Goal: Communication & Community: Ask a question

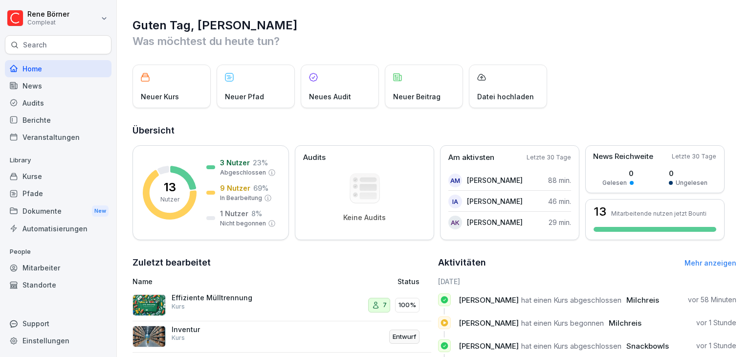
click at [30, 269] on div "Mitarbeiter" at bounding box center [58, 267] width 107 height 17
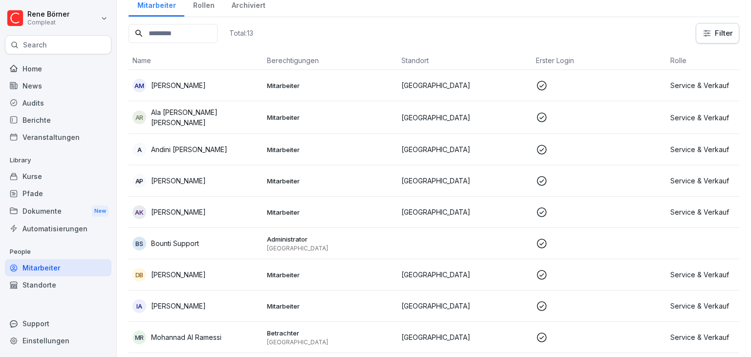
scroll to position [39, 0]
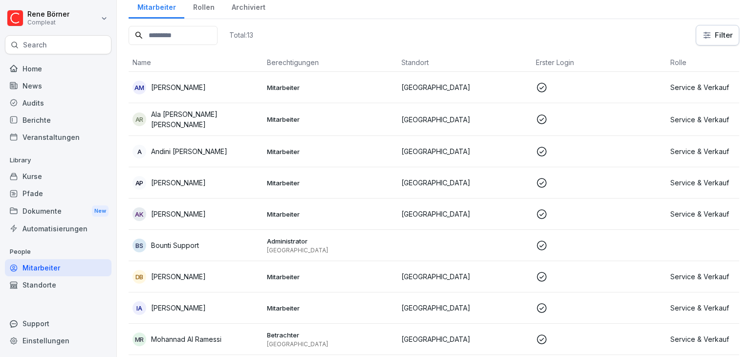
click at [206, 178] on div "AP [PERSON_NAME]" at bounding box center [195, 183] width 127 height 14
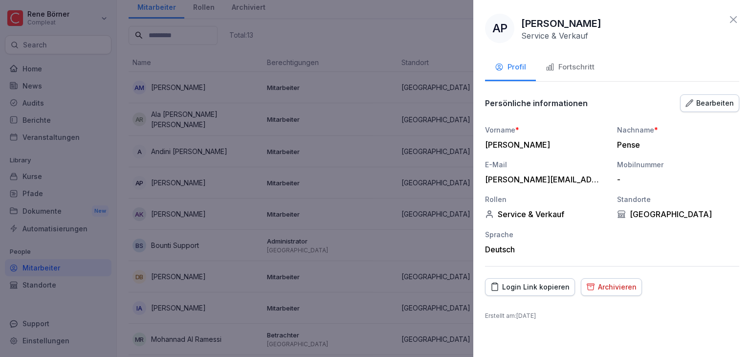
click at [581, 70] on div "Fortschritt" at bounding box center [570, 67] width 49 height 11
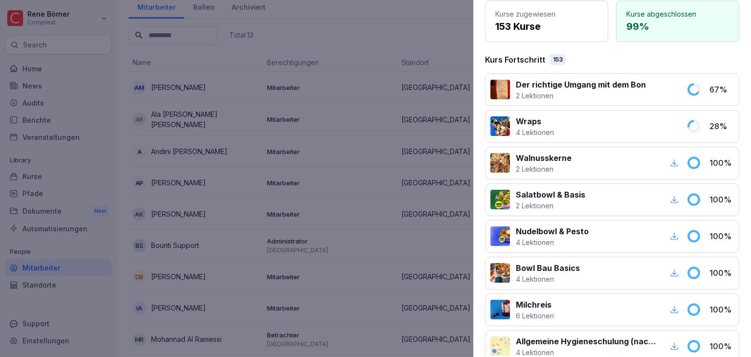
scroll to position [0, 0]
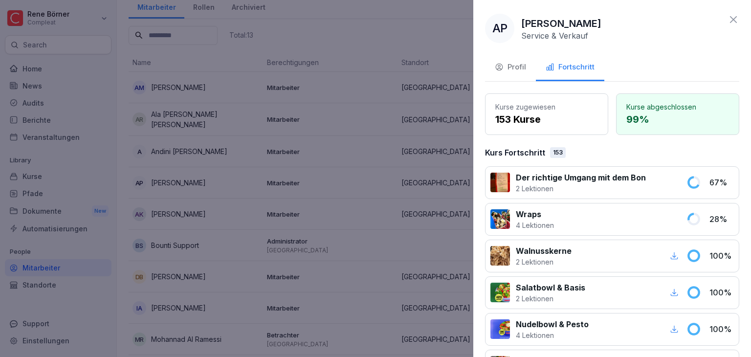
click at [500, 30] on div "AP" at bounding box center [499, 28] width 29 height 29
click at [549, 24] on p "[PERSON_NAME]" at bounding box center [561, 23] width 80 height 15
click at [45, 156] on div at bounding box center [375, 178] width 751 height 357
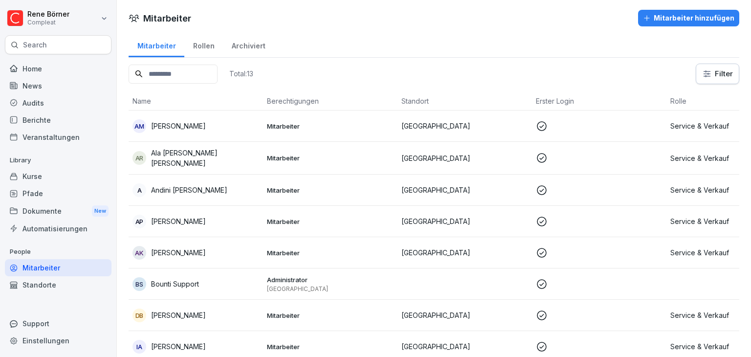
click at [243, 45] on div "Archiviert" at bounding box center [248, 44] width 51 height 25
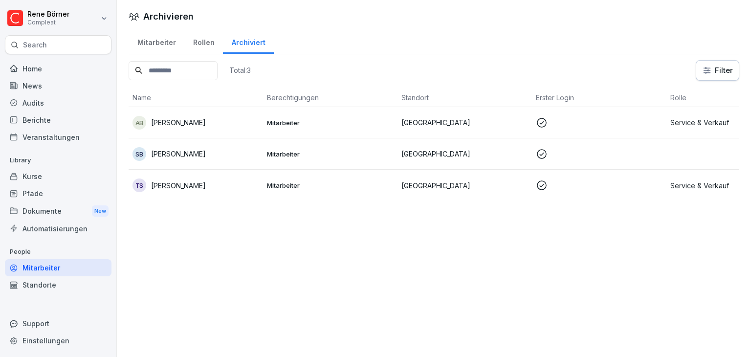
click at [204, 43] on div "Rollen" at bounding box center [203, 41] width 39 height 25
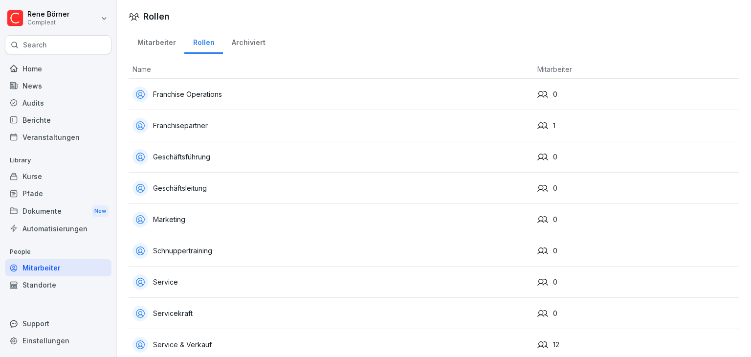
click at [154, 41] on div "Mitarbeiter" at bounding box center [157, 41] width 56 height 25
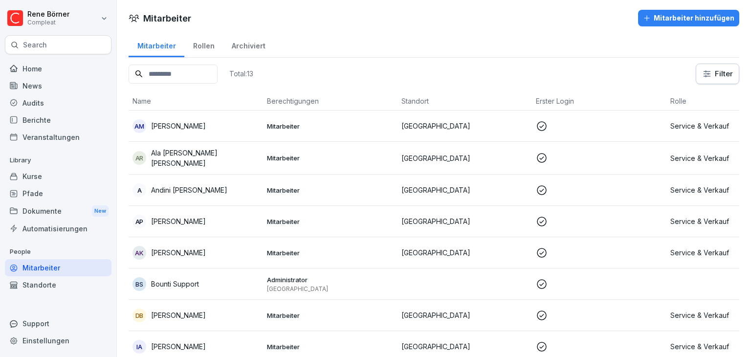
click at [41, 106] on div "Audits" at bounding box center [58, 102] width 107 height 17
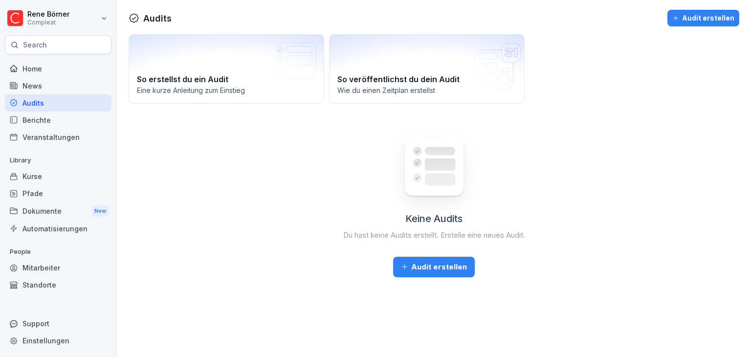
click at [32, 60] on div "Home" at bounding box center [58, 68] width 107 height 17
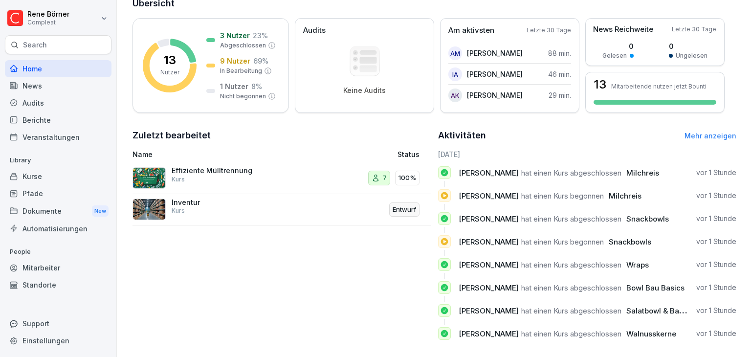
scroll to position [143, 0]
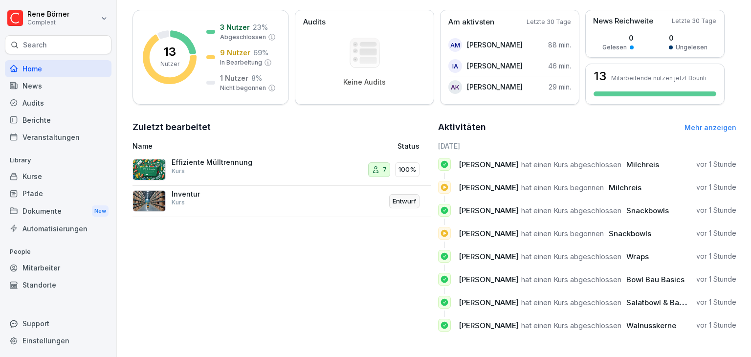
click at [44, 264] on div "Mitarbeiter" at bounding box center [58, 267] width 107 height 17
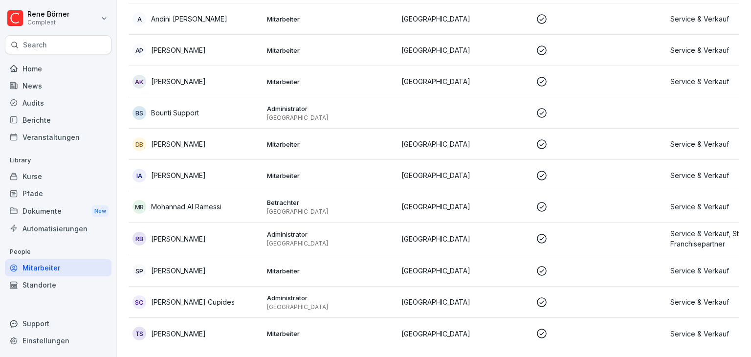
scroll to position [185, 0]
click at [32, 327] on div "Support" at bounding box center [58, 323] width 107 height 17
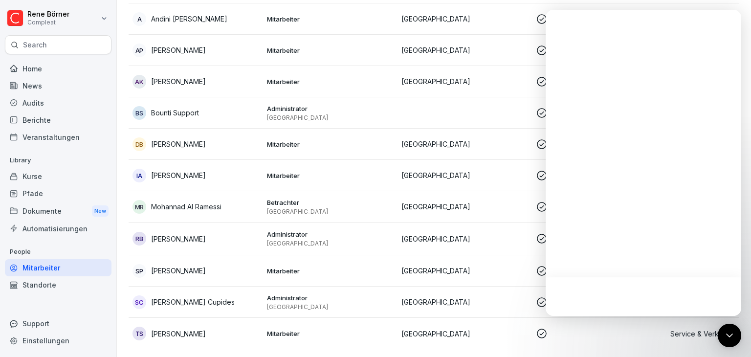
scroll to position [0, 0]
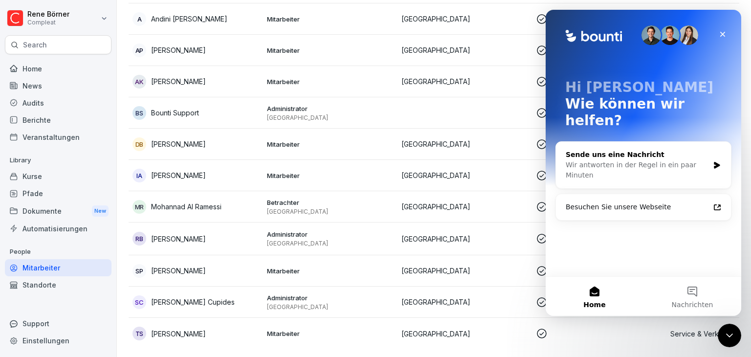
click at [606, 160] on div "Wir antworten in der Regel in ein paar Minuten" at bounding box center [637, 170] width 143 height 21
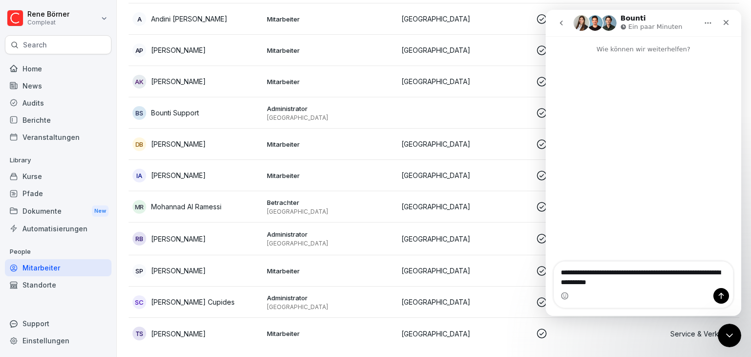
type textarea "**********"
